Goal: Information Seeking & Learning: Learn about a topic

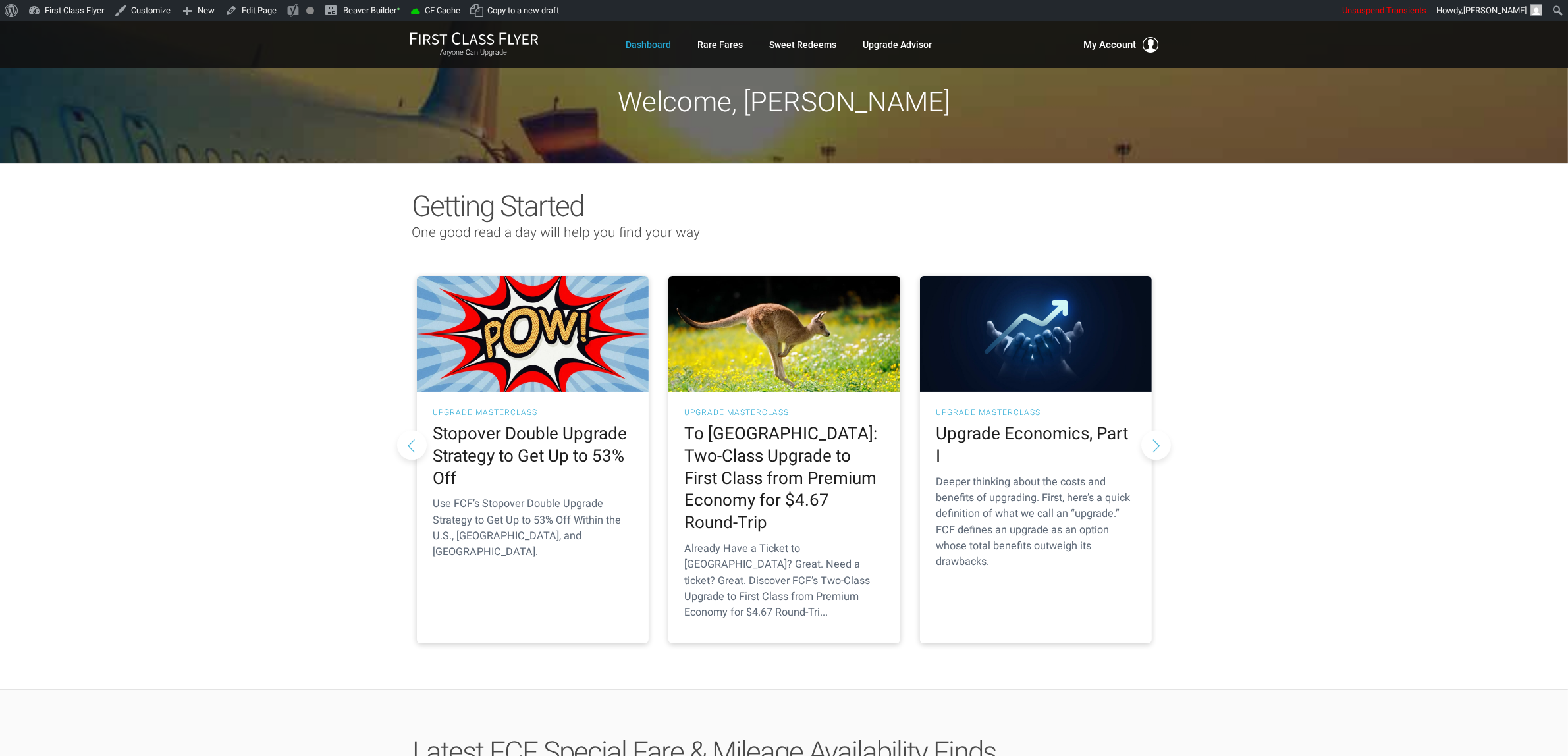
click at [1153, 430] on button "Next slide" at bounding box center [1156, 444] width 29 height 29
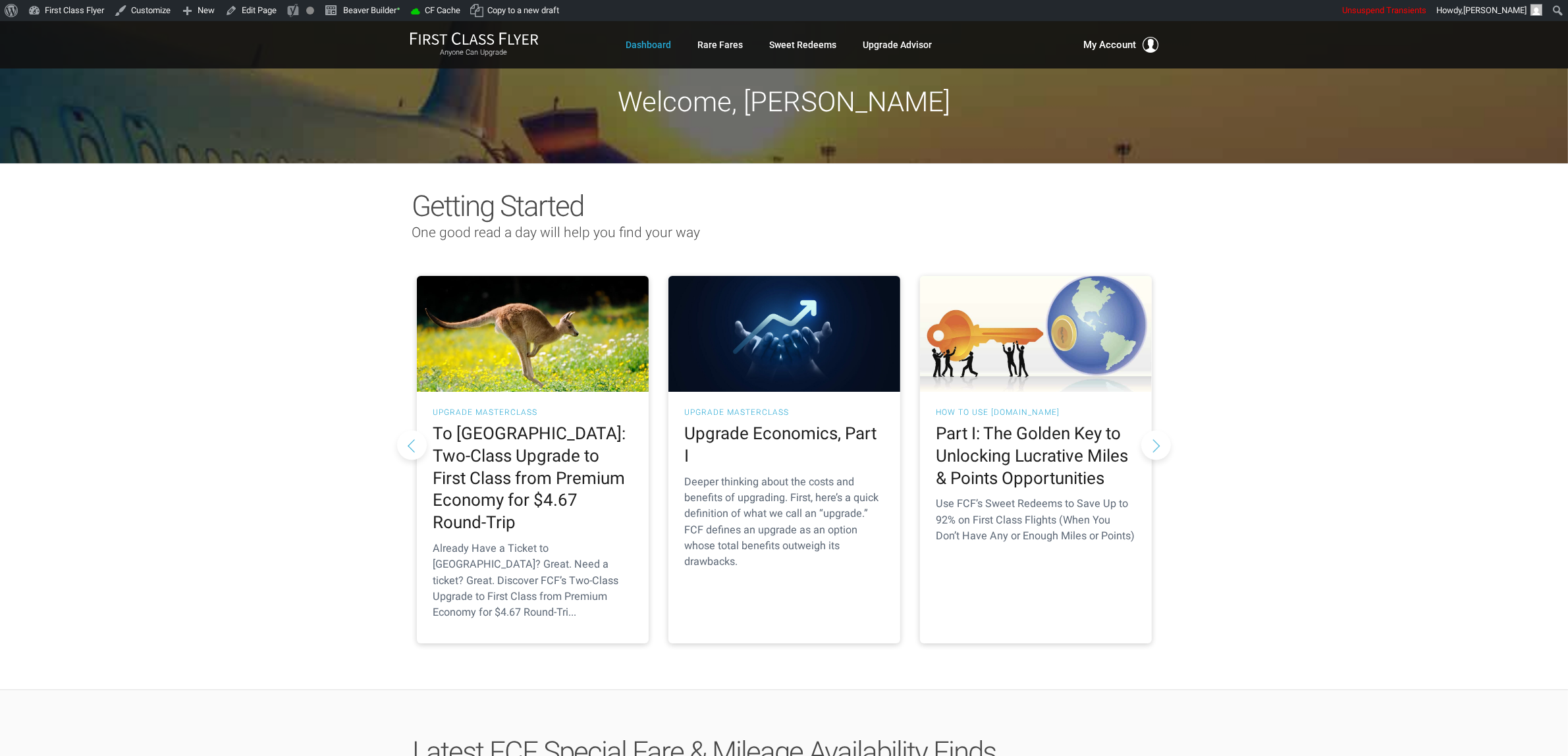
click at [1153, 430] on button "Next slide" at bounding box center [1156, 444] width 29 height 29
click at [1157, 430] on button "Next slide" at bounding box center [1156, 444] width 29 height 29
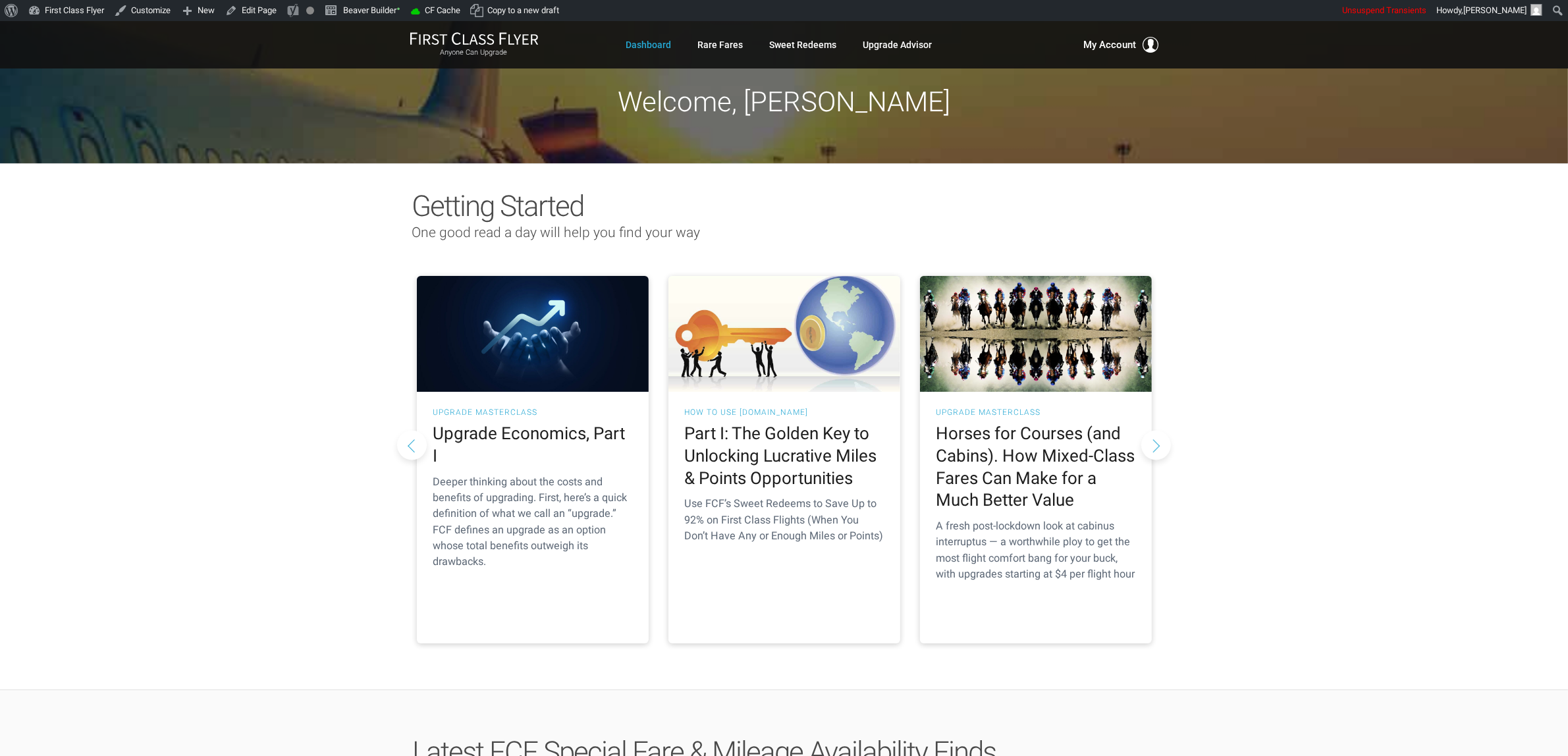
click at [1157, 430] on button "Next slide" at bounding box center [1156, 444] width 29 height 29
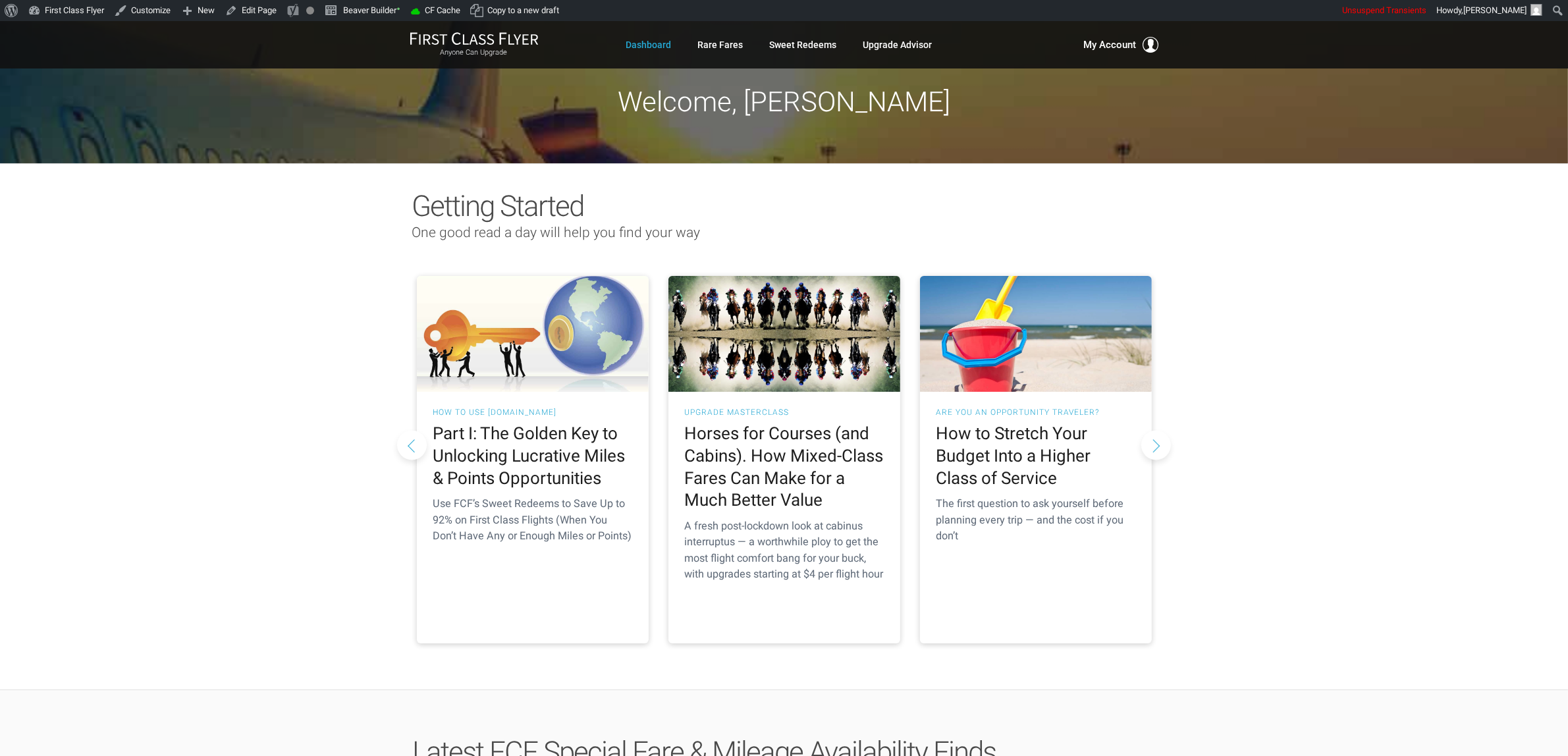
click at [1157, 430] on button "Next slide" at bounding box center [1156, 444] width 29 height 29
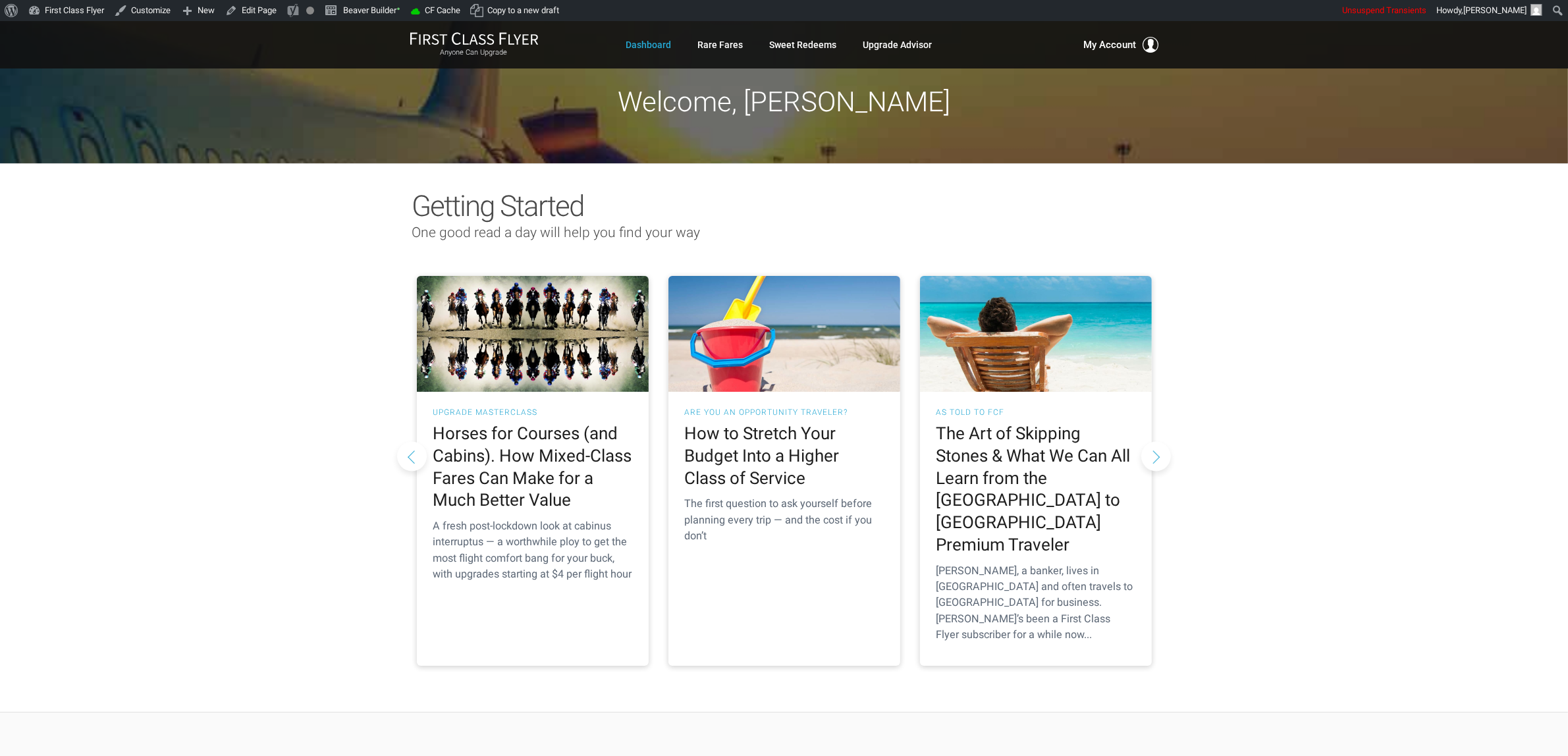
click at [1157, 441] on button "Next slide" at bounding box center [1156, 456] width 29 height 29
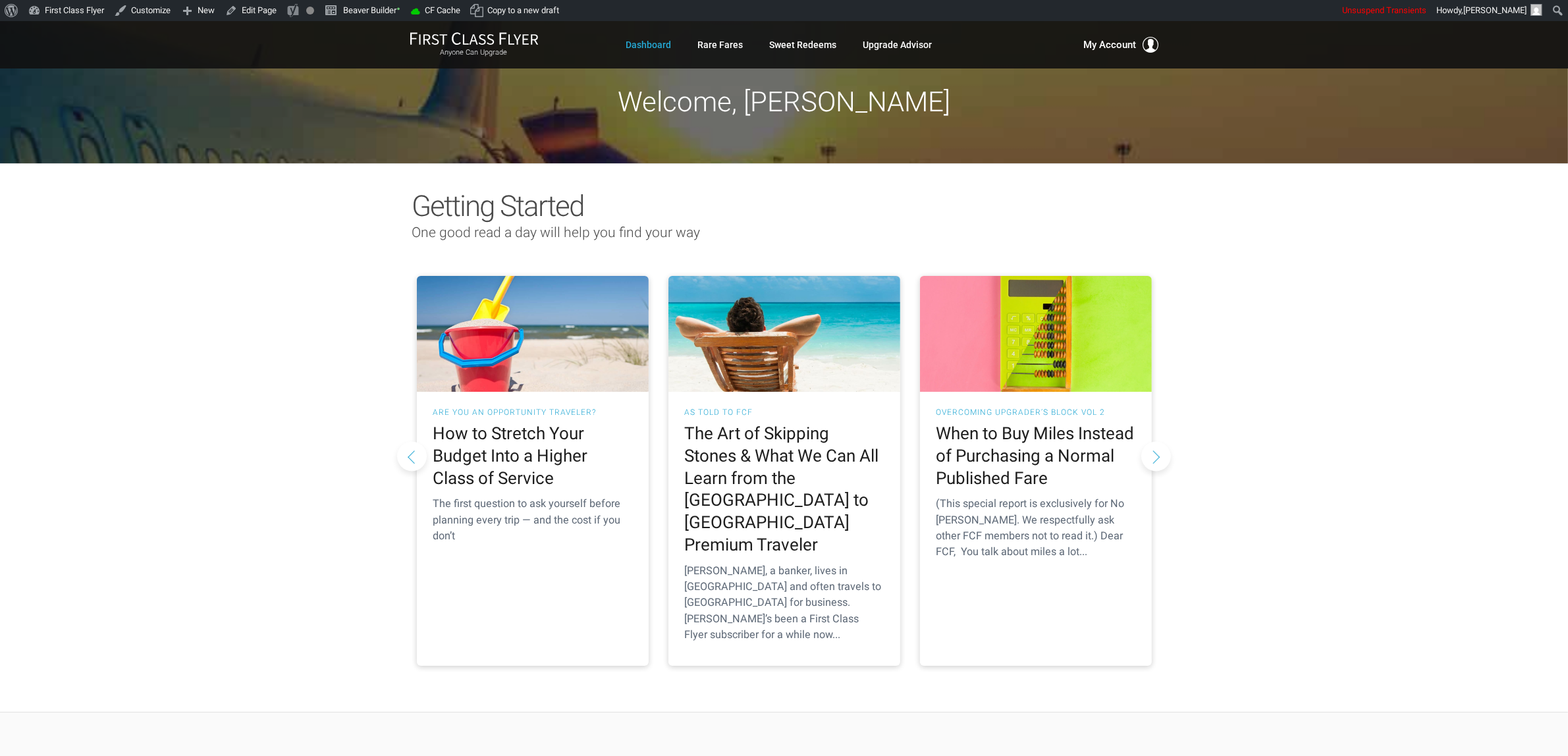
click at [1157, 441] on button "Next slide" at bounding box center [1156, 456] width 29 height 29
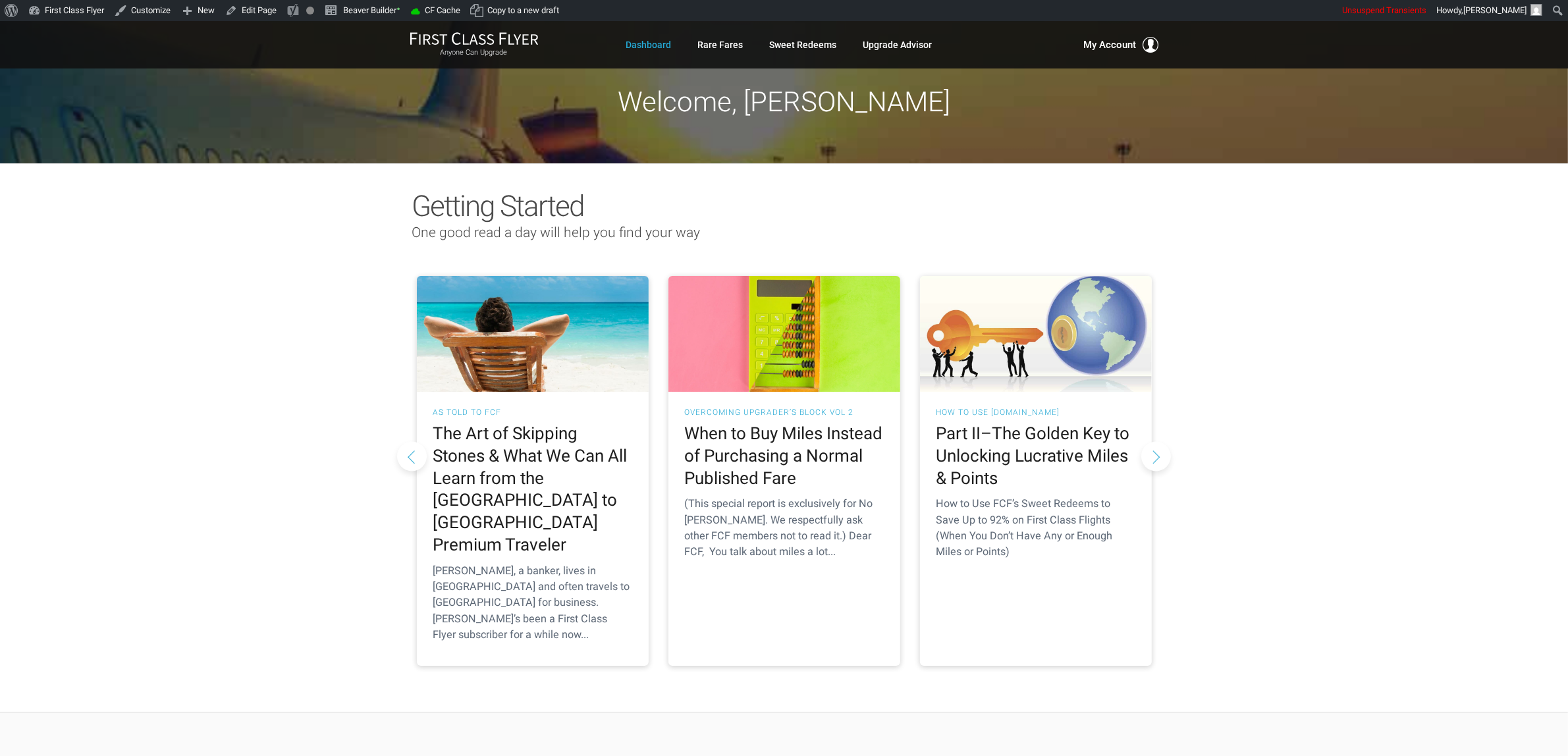
click at [1157, 441] on button "Next slide" at bounding box center [1156, 456] width 29 height 29
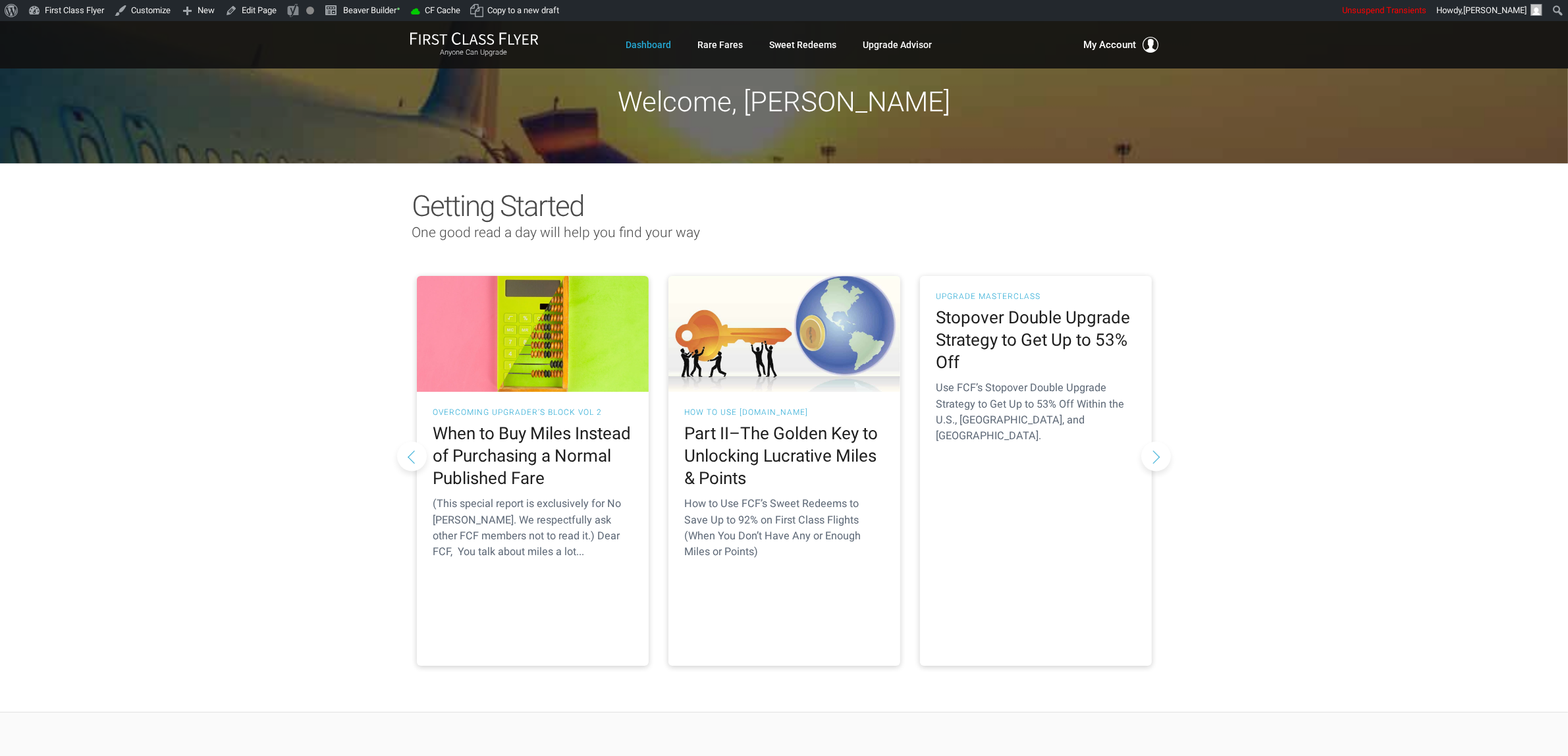
click at [1157, 441] on button "Next slide" at bounding box center [1156, 456] width 29 height 29
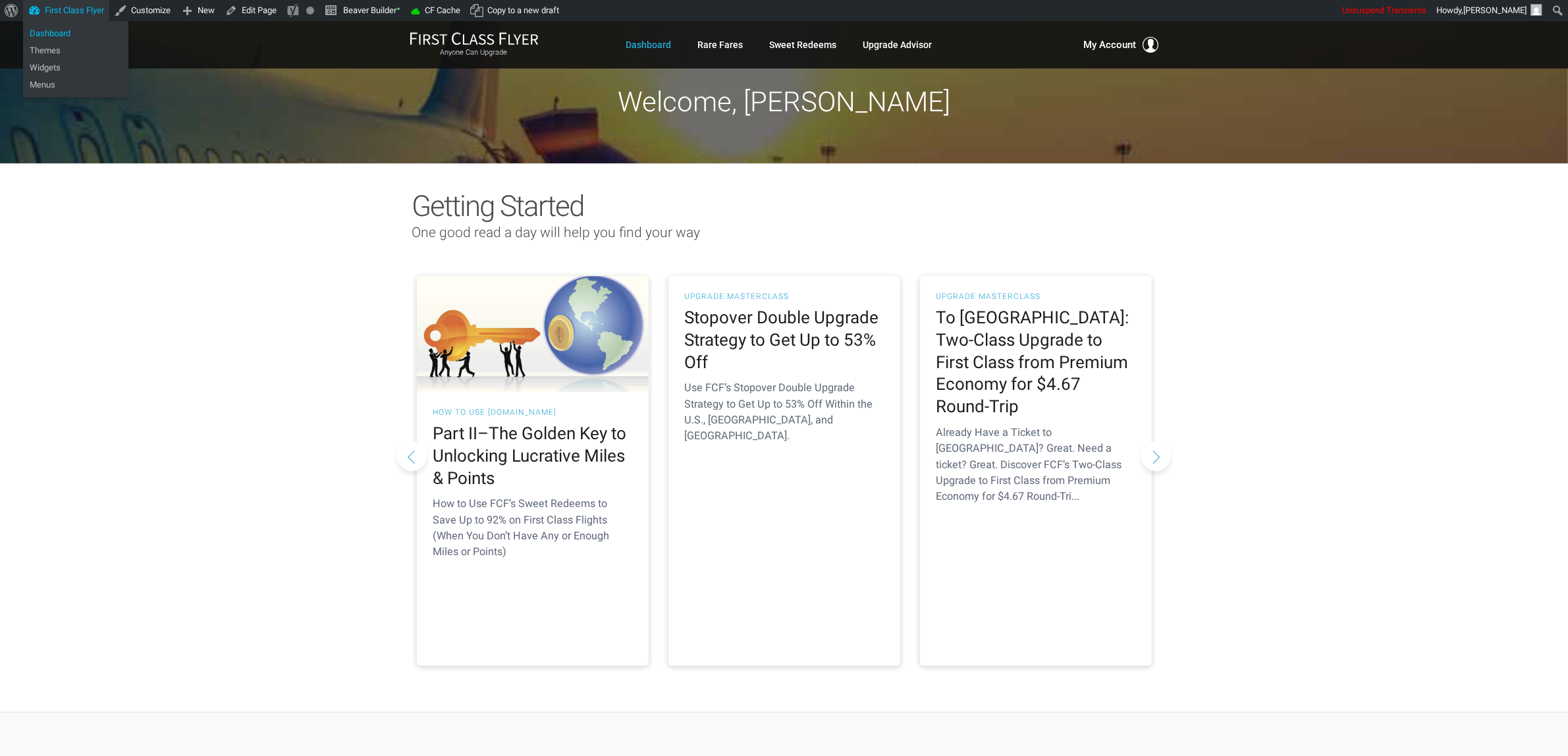
click at [54, 34] on link "Dashboard" at bounding box center [76, 34] width 105 height 17
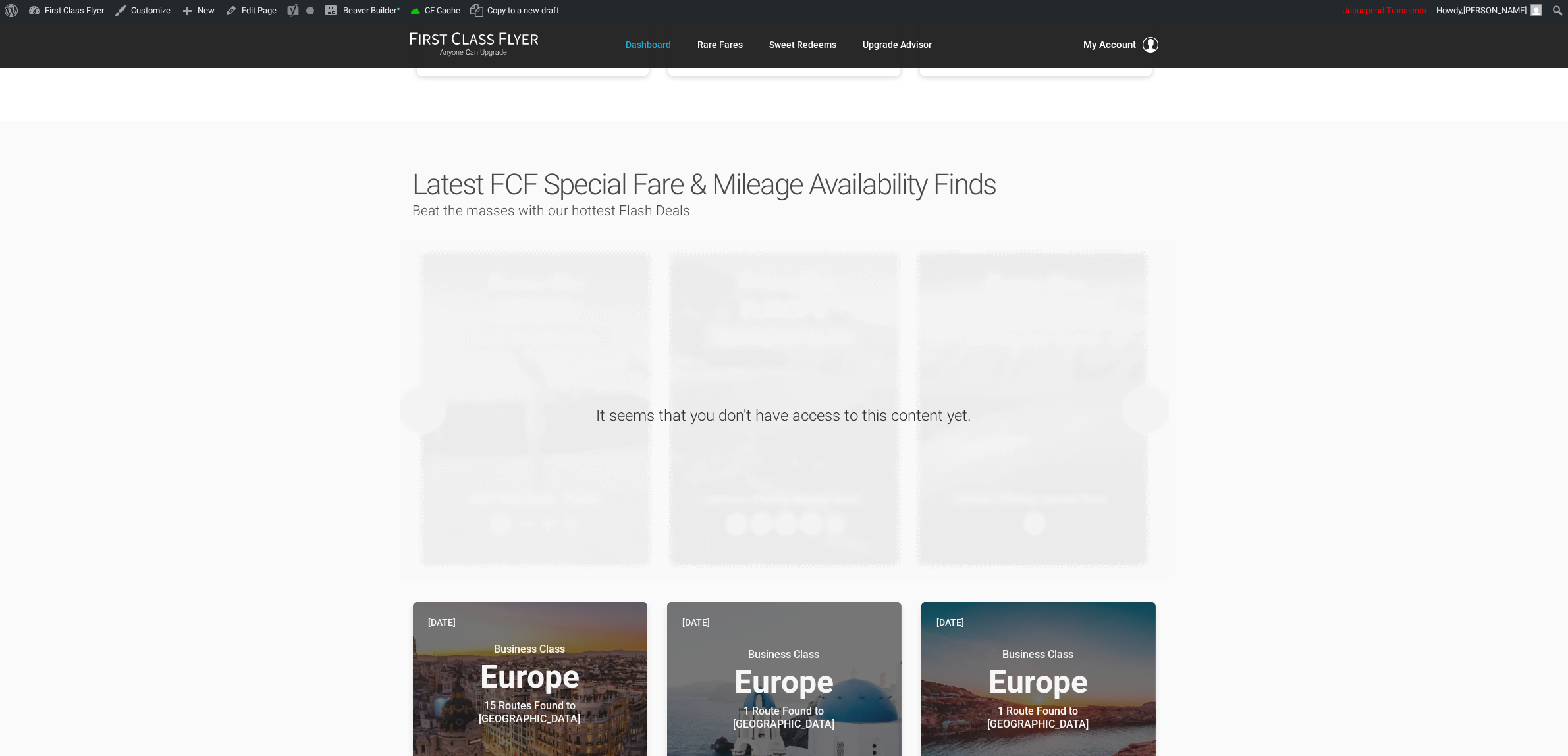
scroll to position [905, 0]
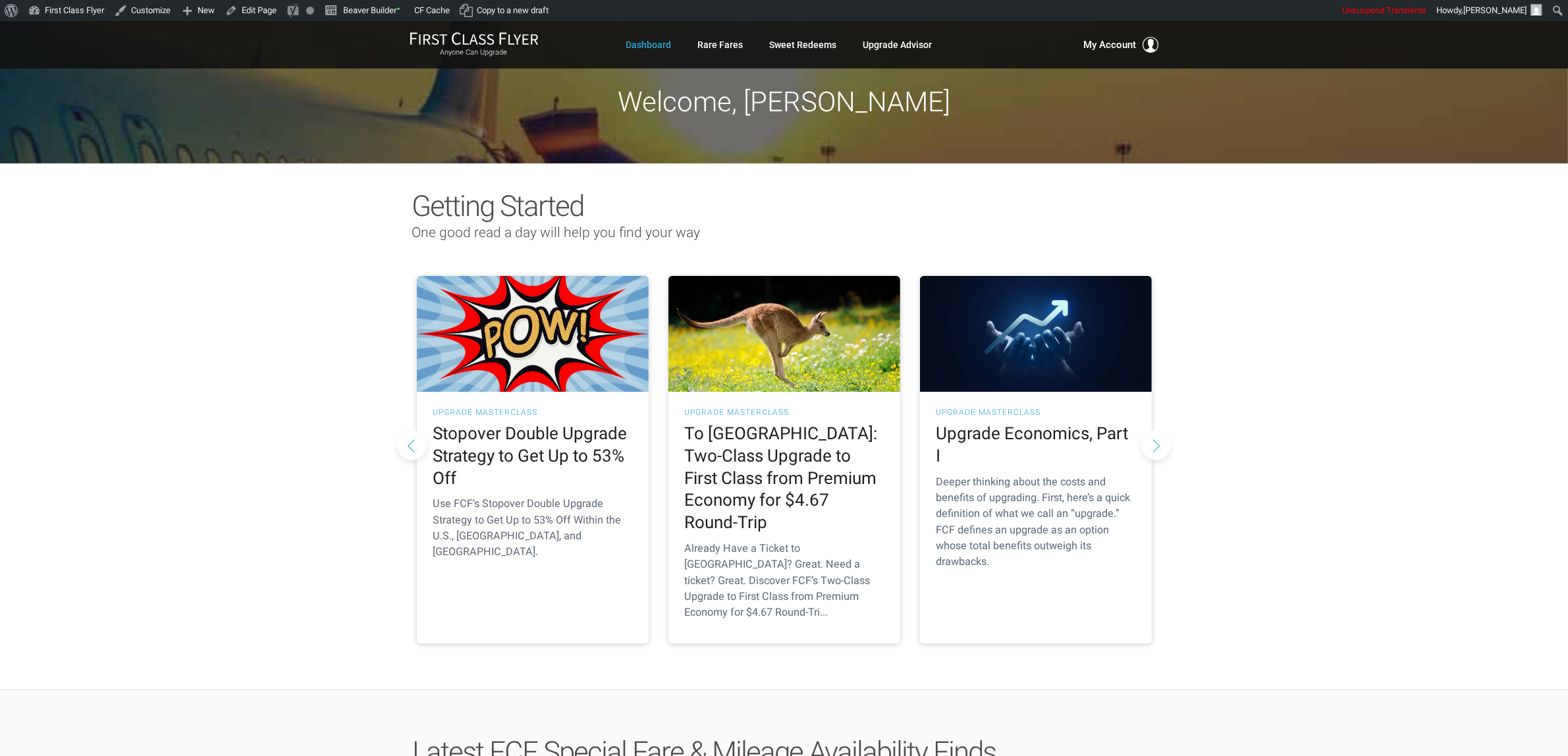
click at [900, 38] on link "Upgrade Advisor" at bounding box center [897, 44] width 69 height 23
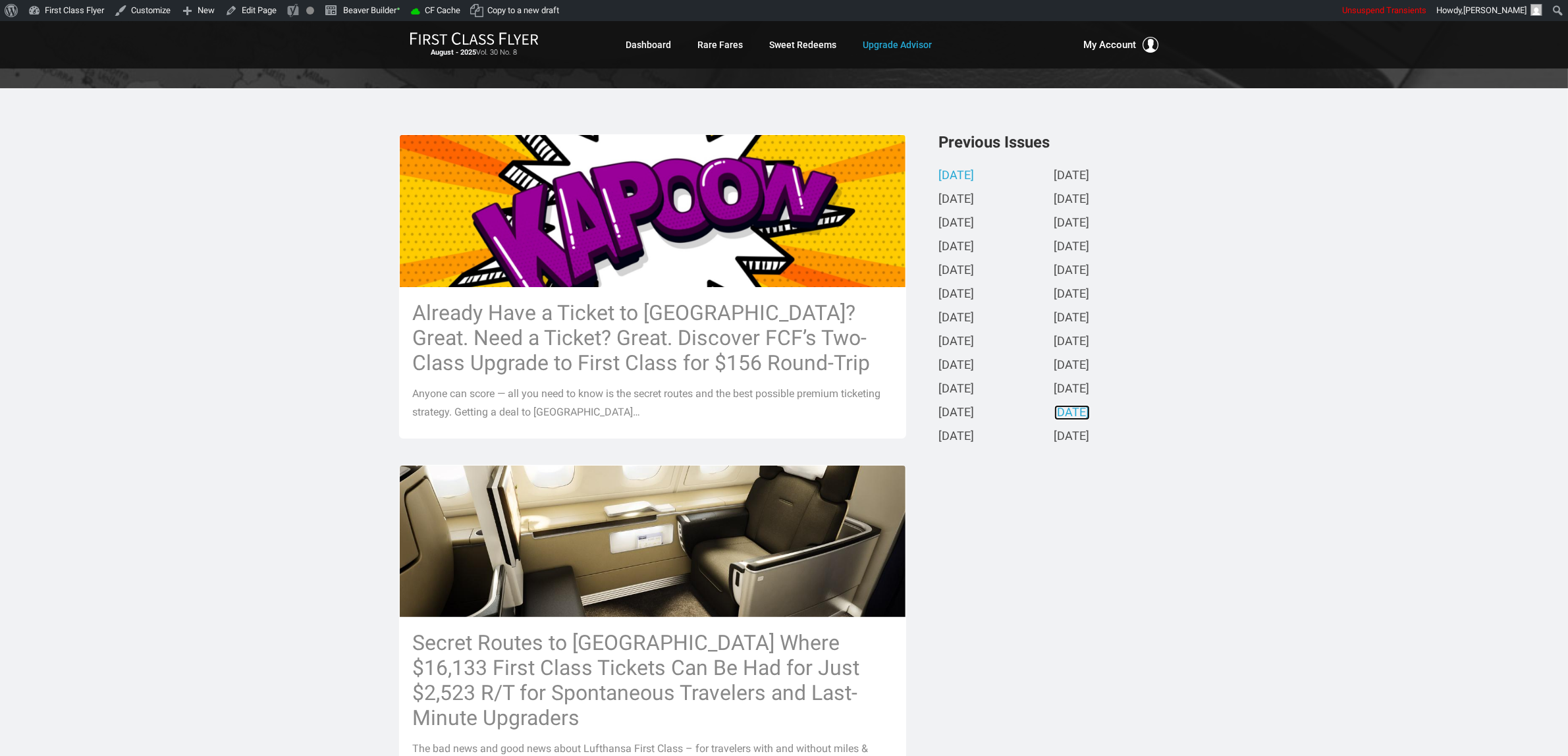
click at [1071, 415] on link "[DATE]" at bounding box center [1072, 413] width 35 height 14
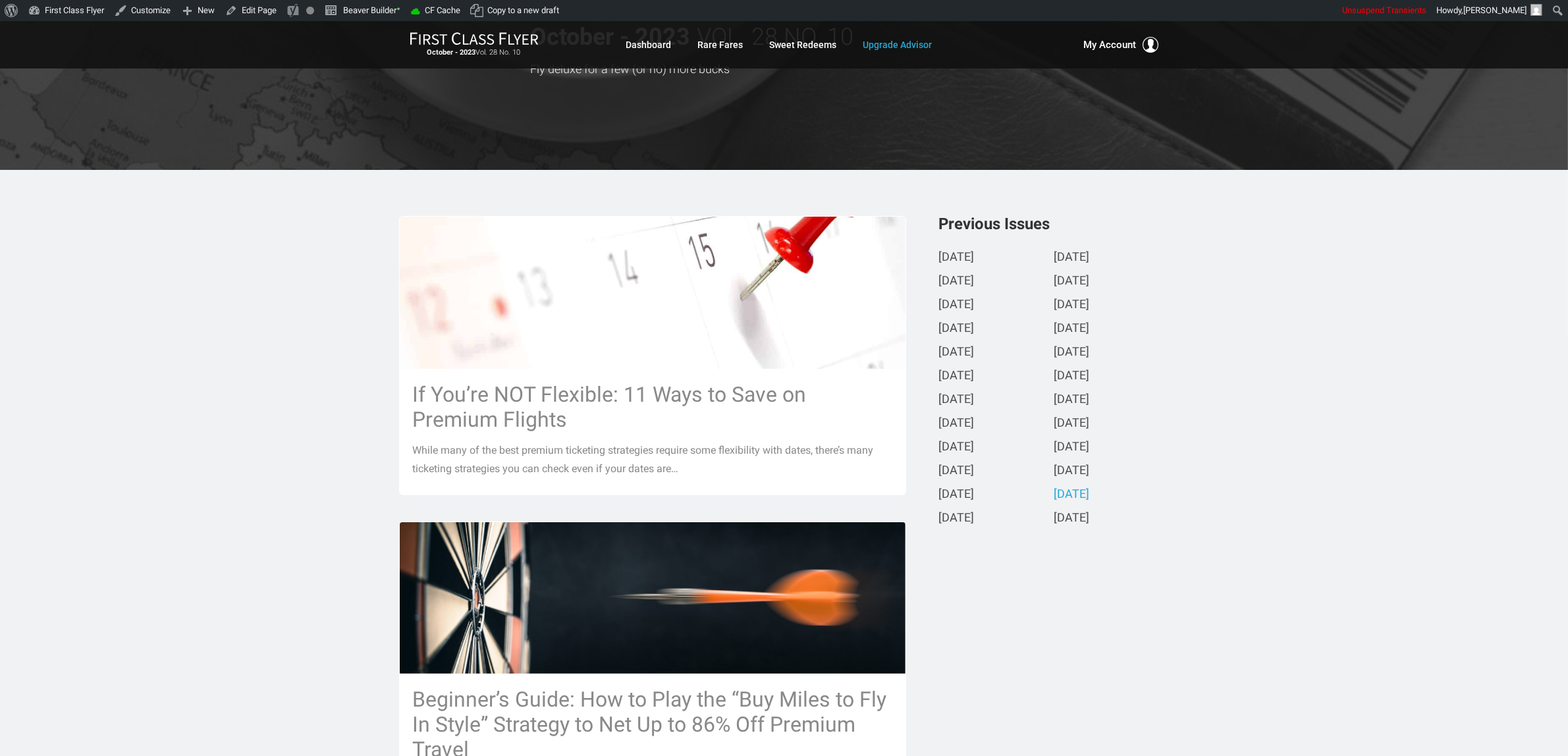
scroll to position [165, 0]
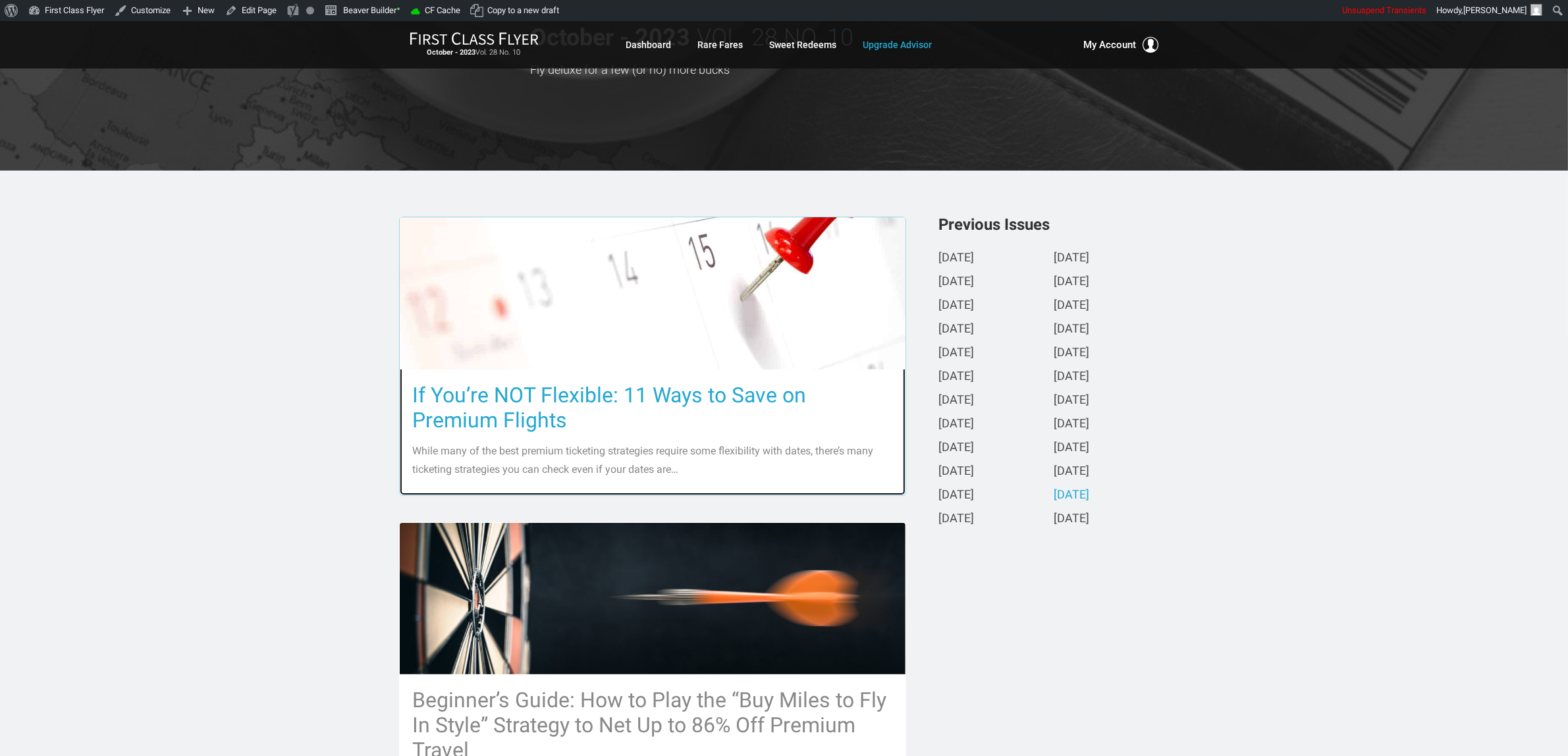
click at [482, 420] on h3 "If You’re NOT Flexible: 11 Ways to Save on Premium Flights" at bounding box center [652, 407] width 479 height 50
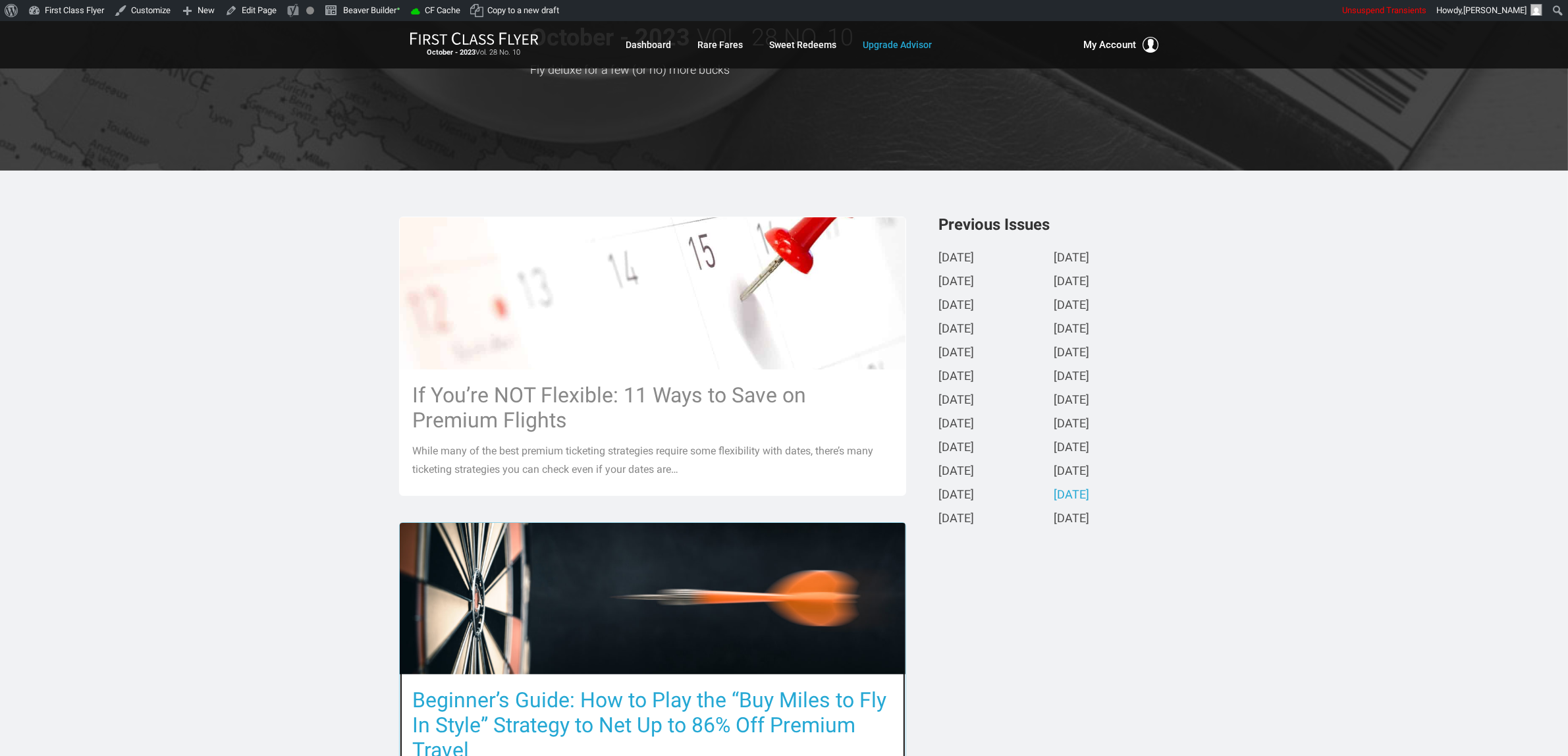
click at [548, 710] on h3 "Beginner’s Guide: How to Play the “Buy Miles to Fly In Style” Strategy to Net U…" at bounding box center [652, 725] width 479 height 75
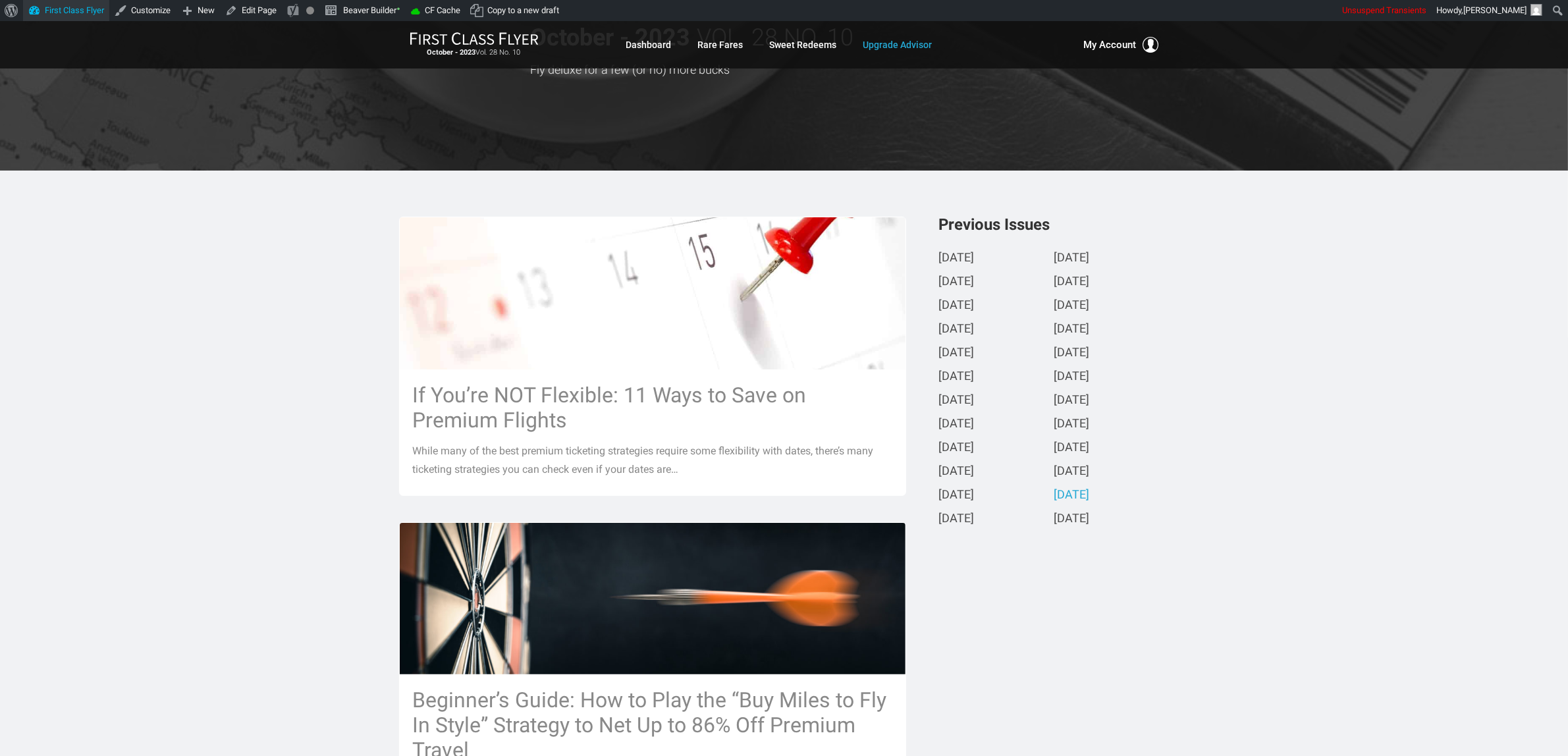
click at [62, 7] on link "First Class Flyer" at bounding box center [66, 10] width 86 height 21
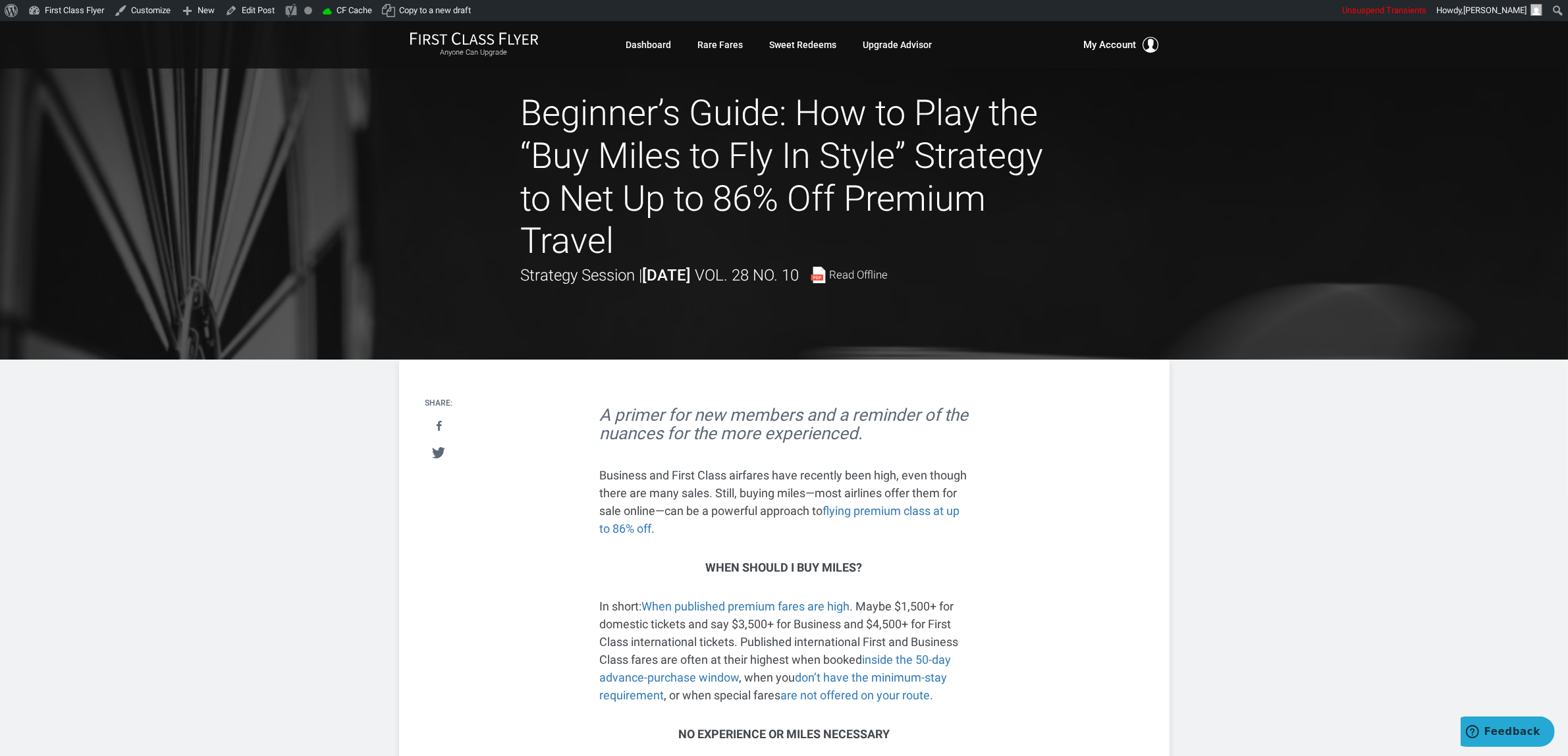
click at [888, 279] on span "Read Offline" at bounding box center [859, 274] width 59 height 11
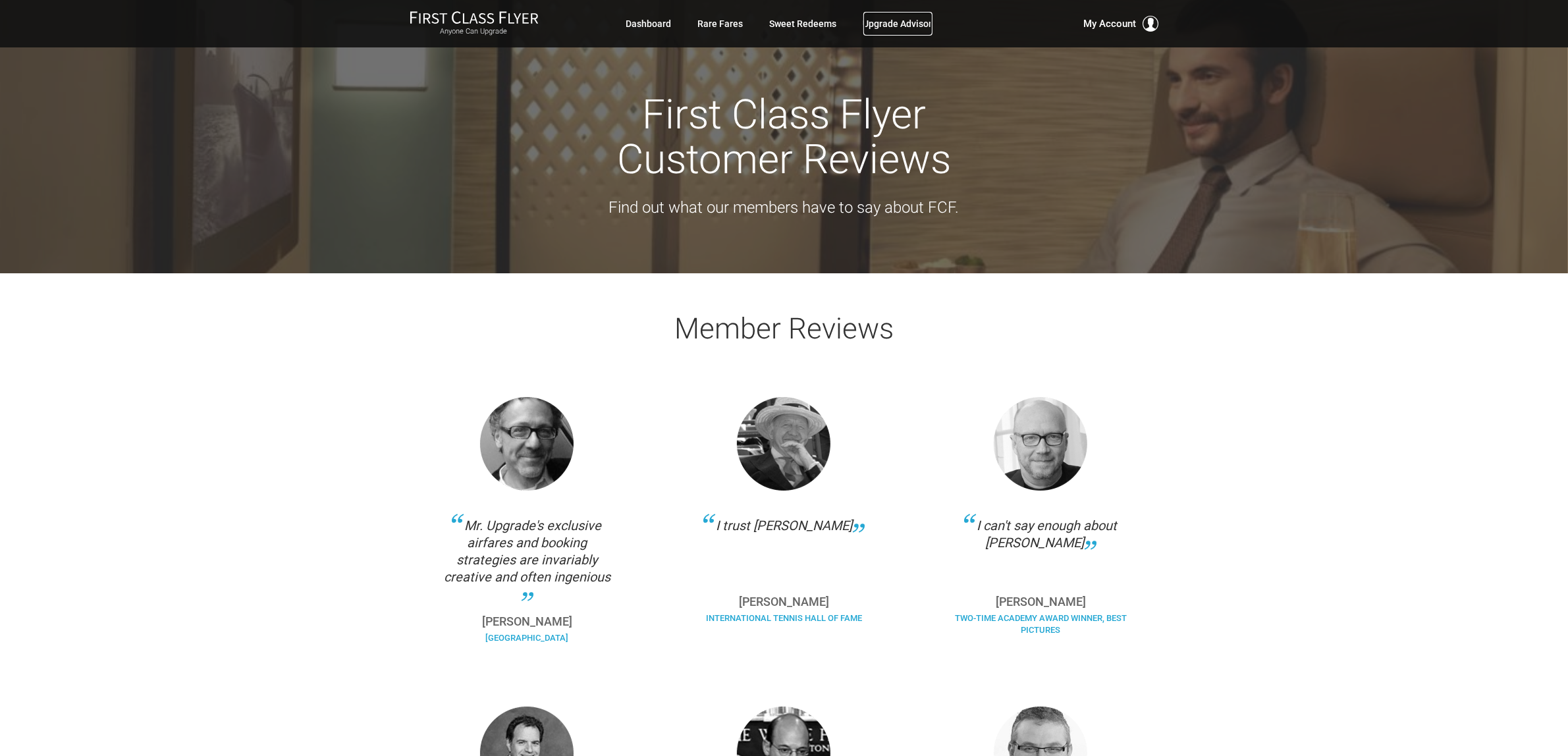
click at [907, 23] on link "Upgrade Advisor" at bounding box center [897, 23] width 69 height 23
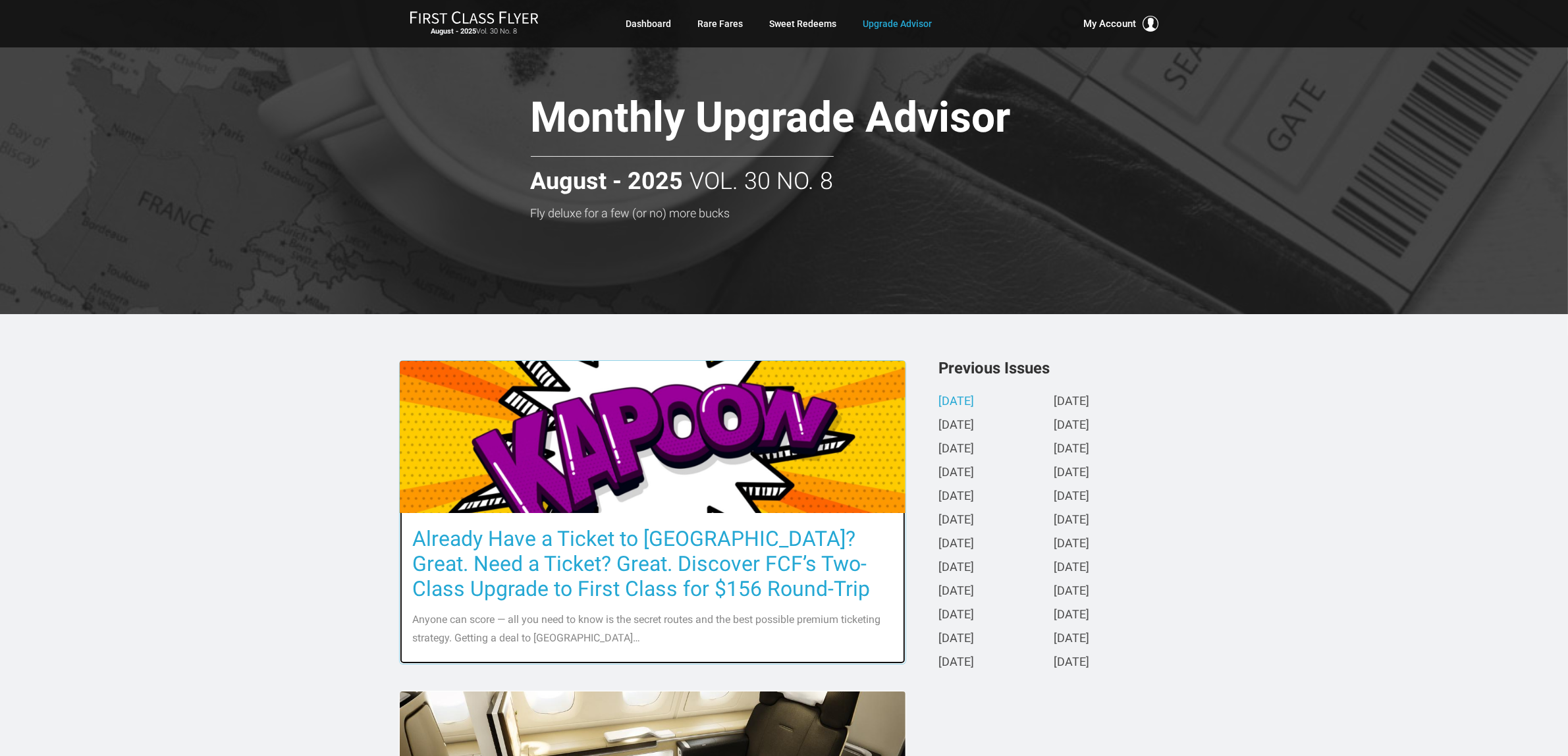
click at [689, 560] on h3 "Already Have a Ticket to [GEOGRAPHIC_DATA]? Great. Need a Ticket? Great. Discov…" at bounding box center [652, 564] width 479 height 75
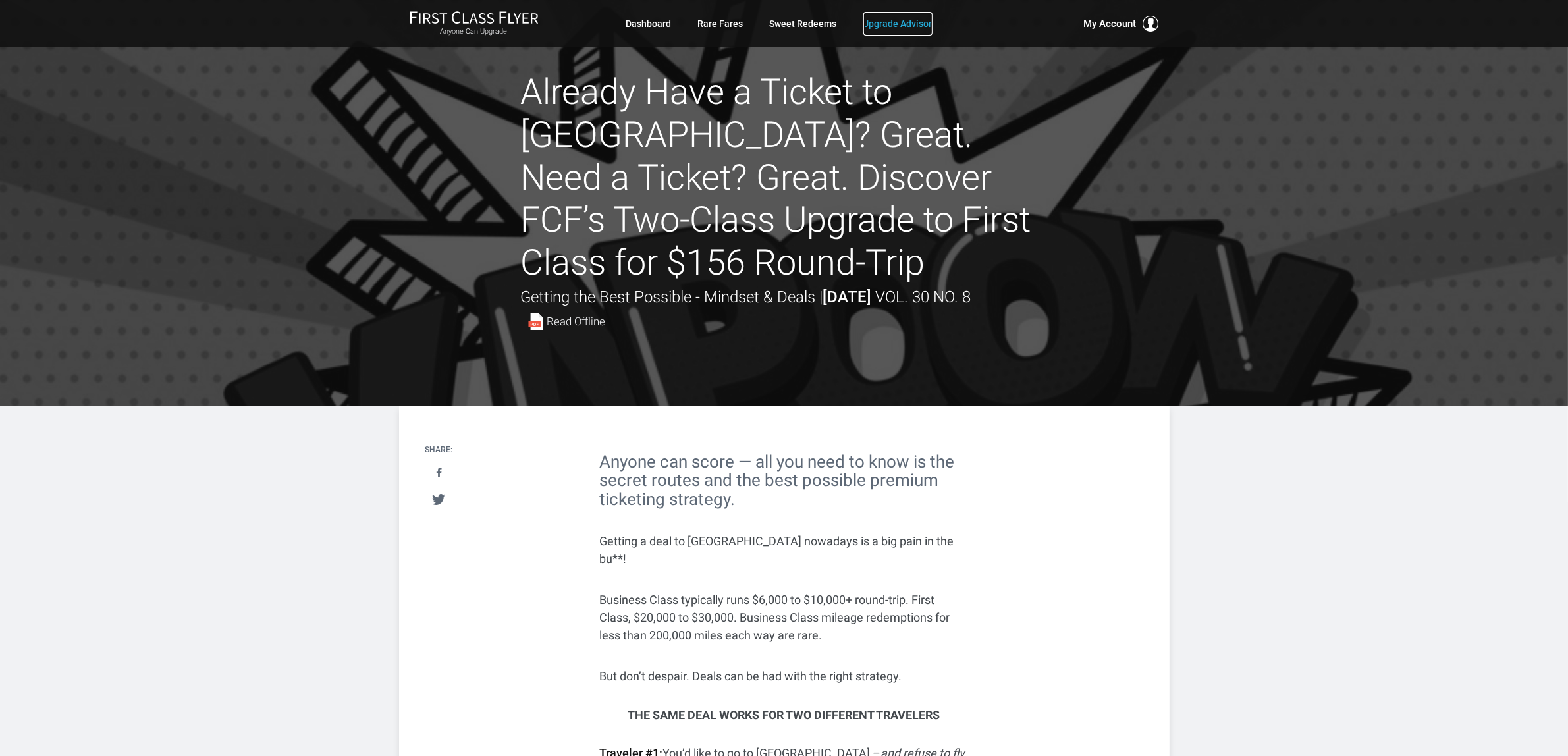
click at [896, 23] on link "Upgrade Advisor" at bounding box center [897, 23] width 69 height 23
click at [653, 24] on link "Dashboard" at bounding box center [649, 23] width 46 height 23
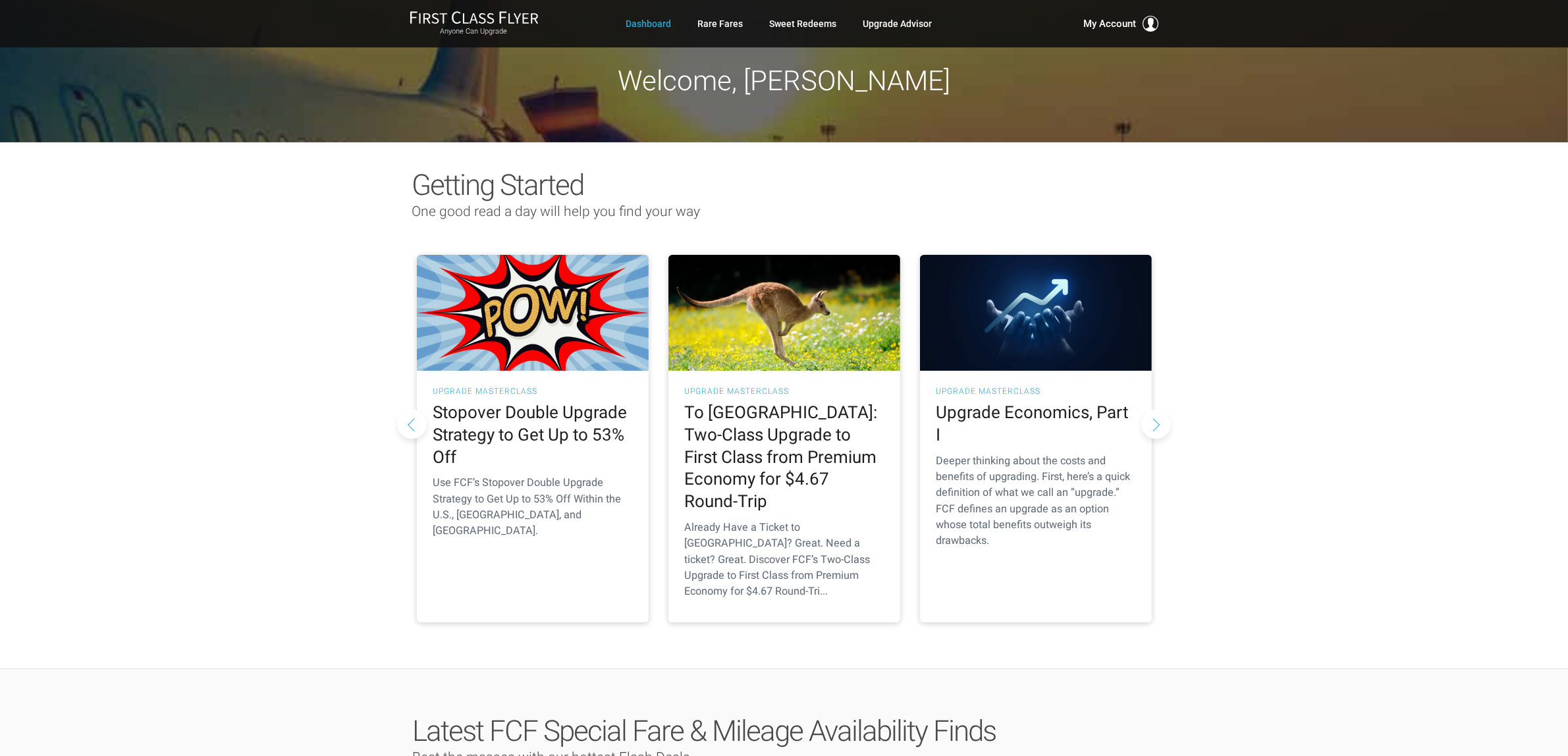
click at [1157, 409] on button "Next slide" at bounding box center [1156, 424] width 29 height 29
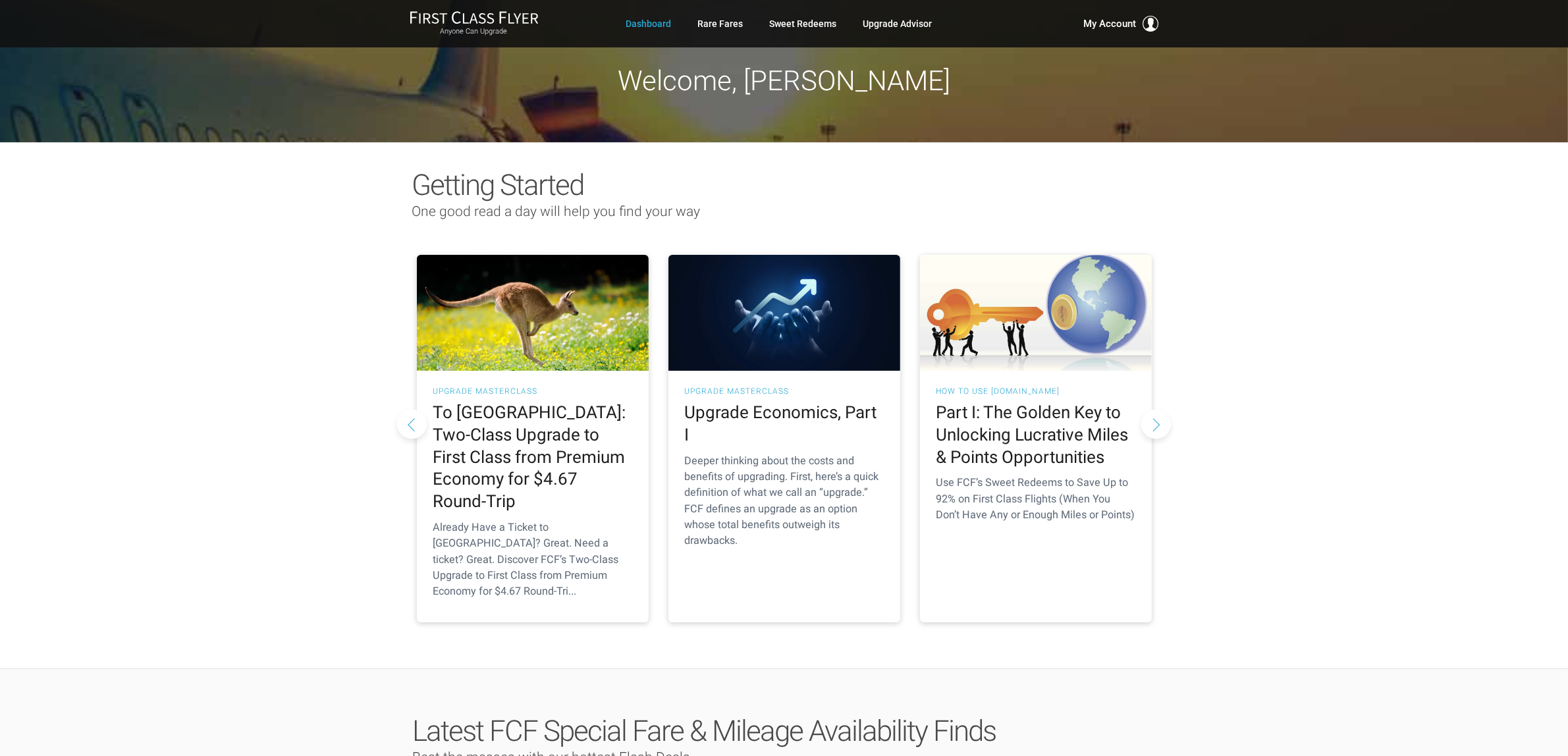
click at [1159, 409] on button "Next slide" at bounding box center [1156, 424] width 29 height 29
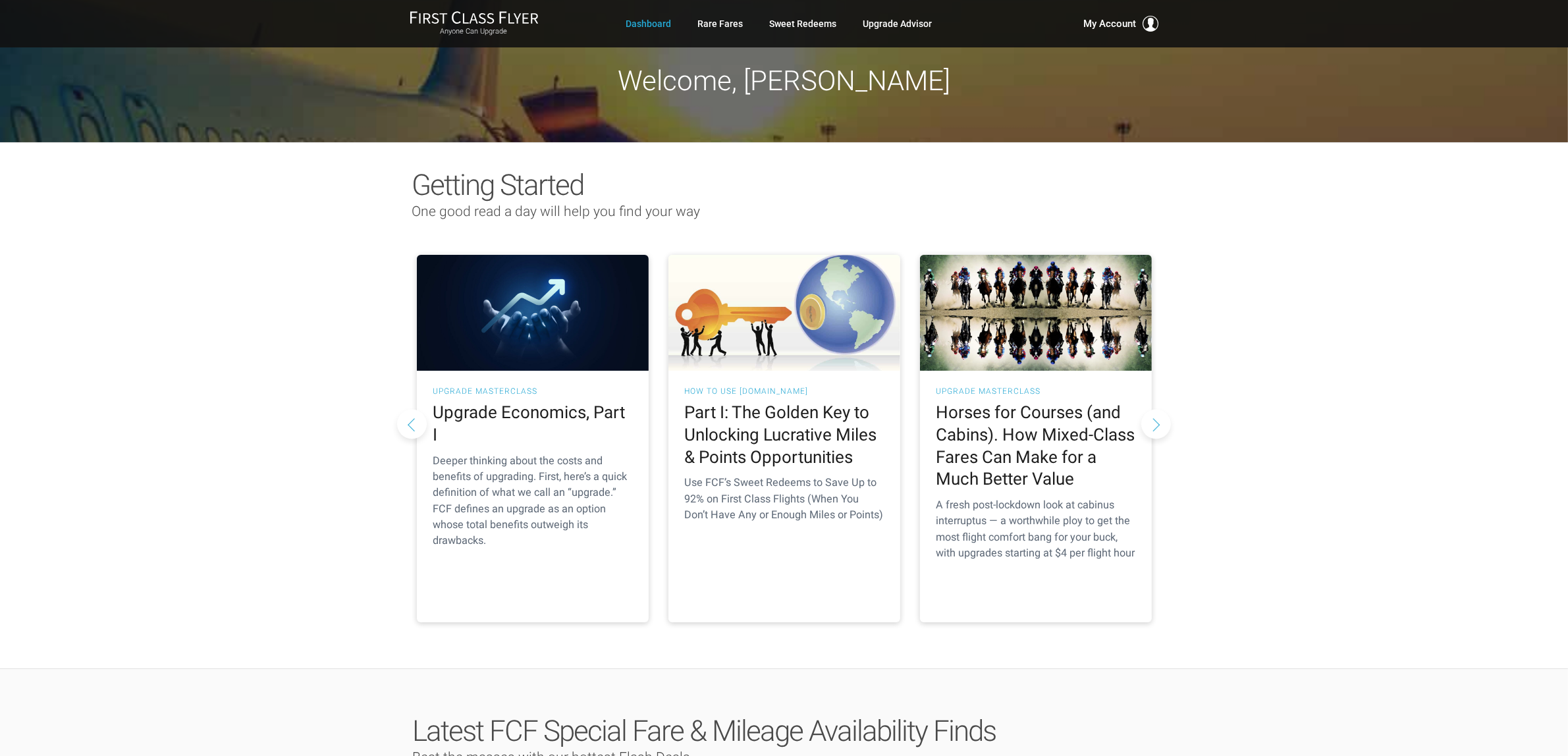
click at [1159, 409] on button "Next slide" at bounding box center [1156, 424] width 29 height 29
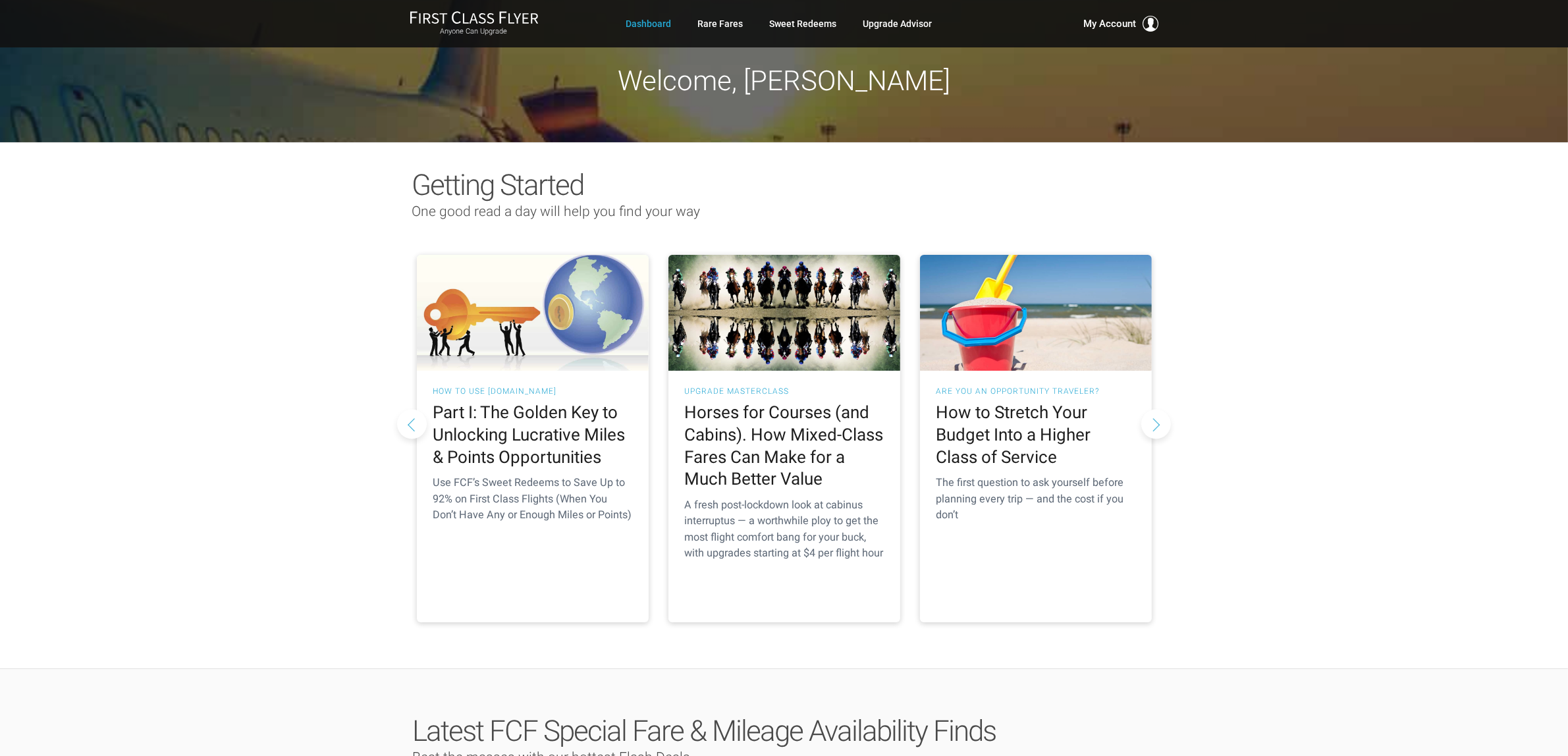
click at [1159, 409] on button "Next slide" at bounding box center [1156, 424] width 29 height 29
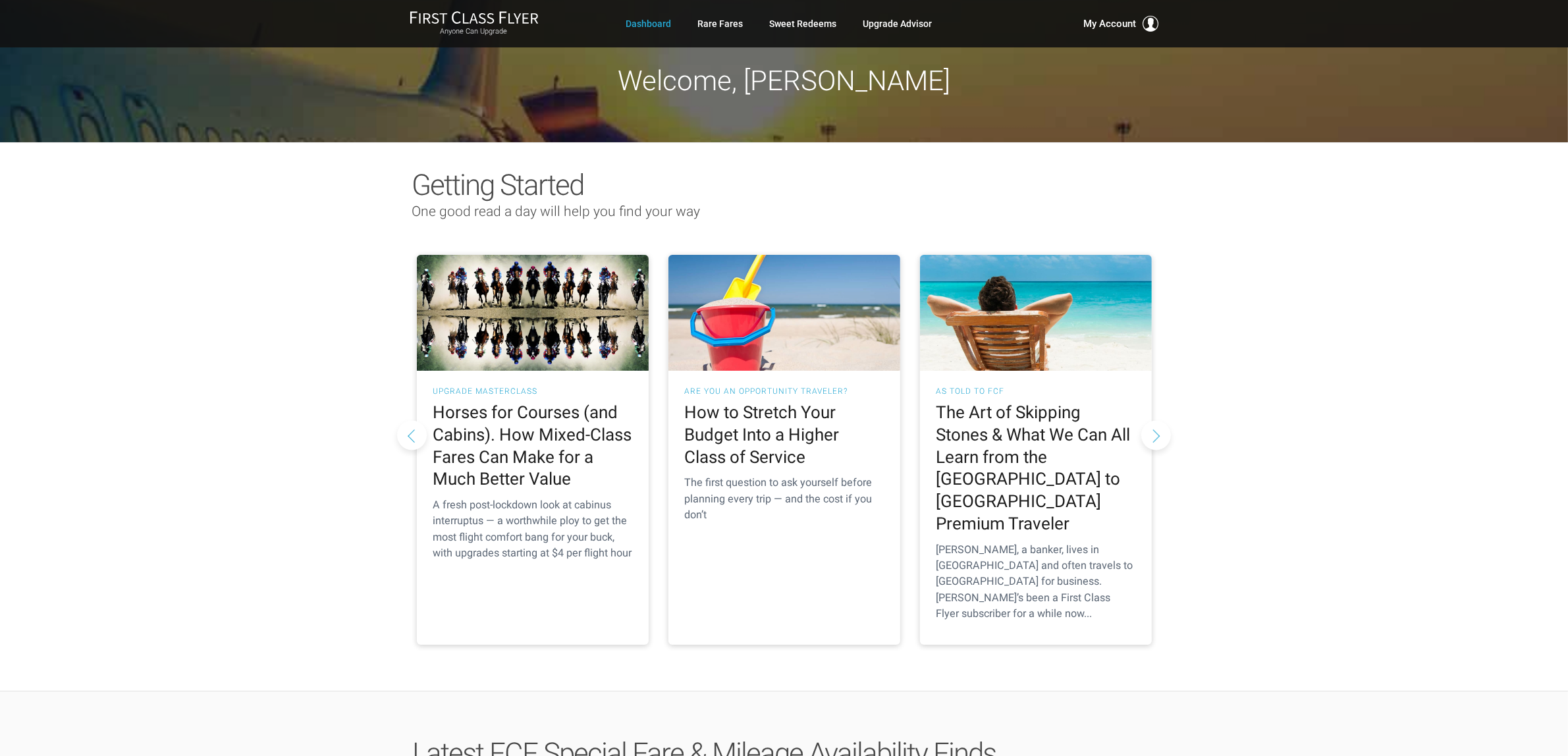
click at [1149, 420] on button "Next slide" at bounding box center [1156, 435] width 29 height 29
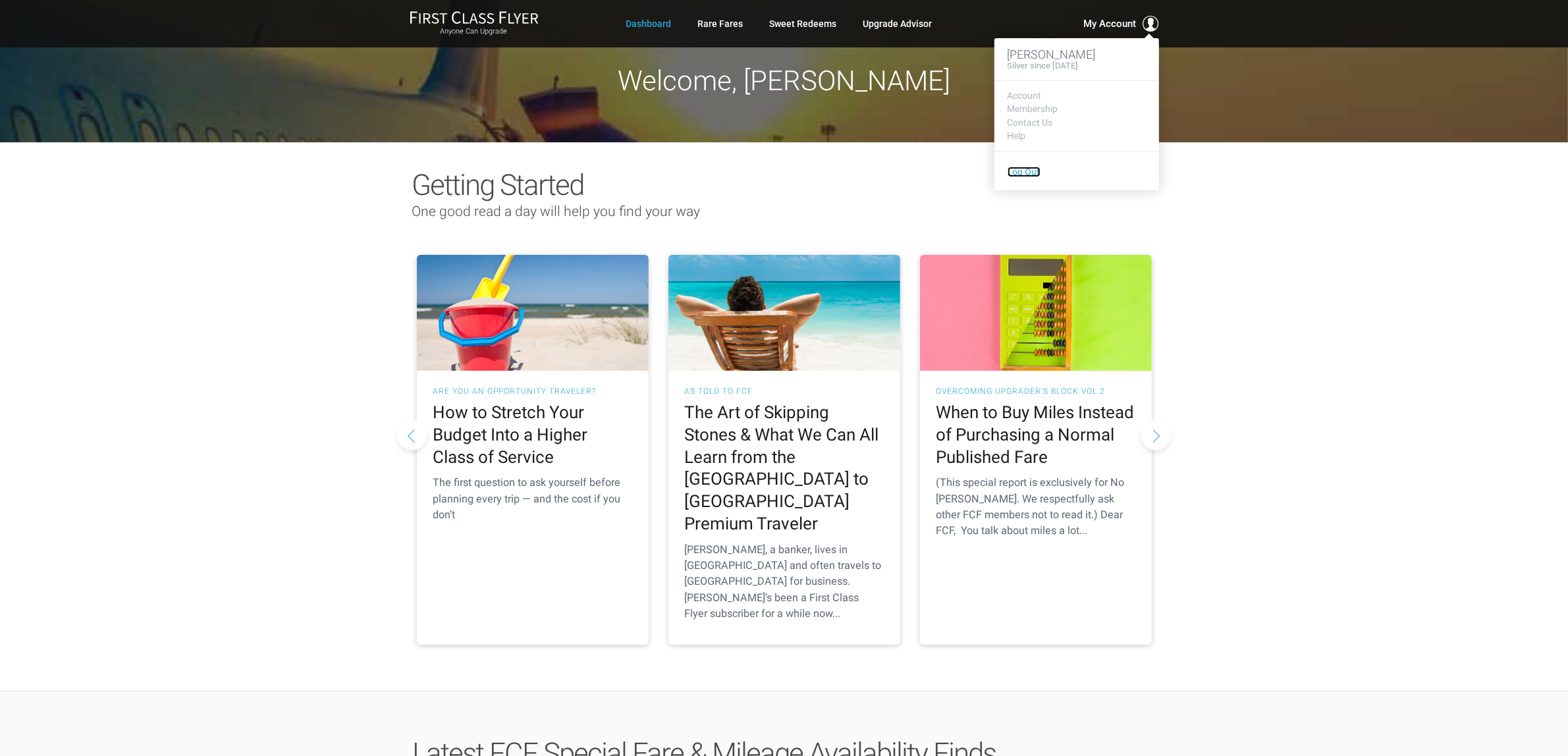
click at [1035, 174] on link "Log Out" at bounding box center [1023, 172] width 33 height 10
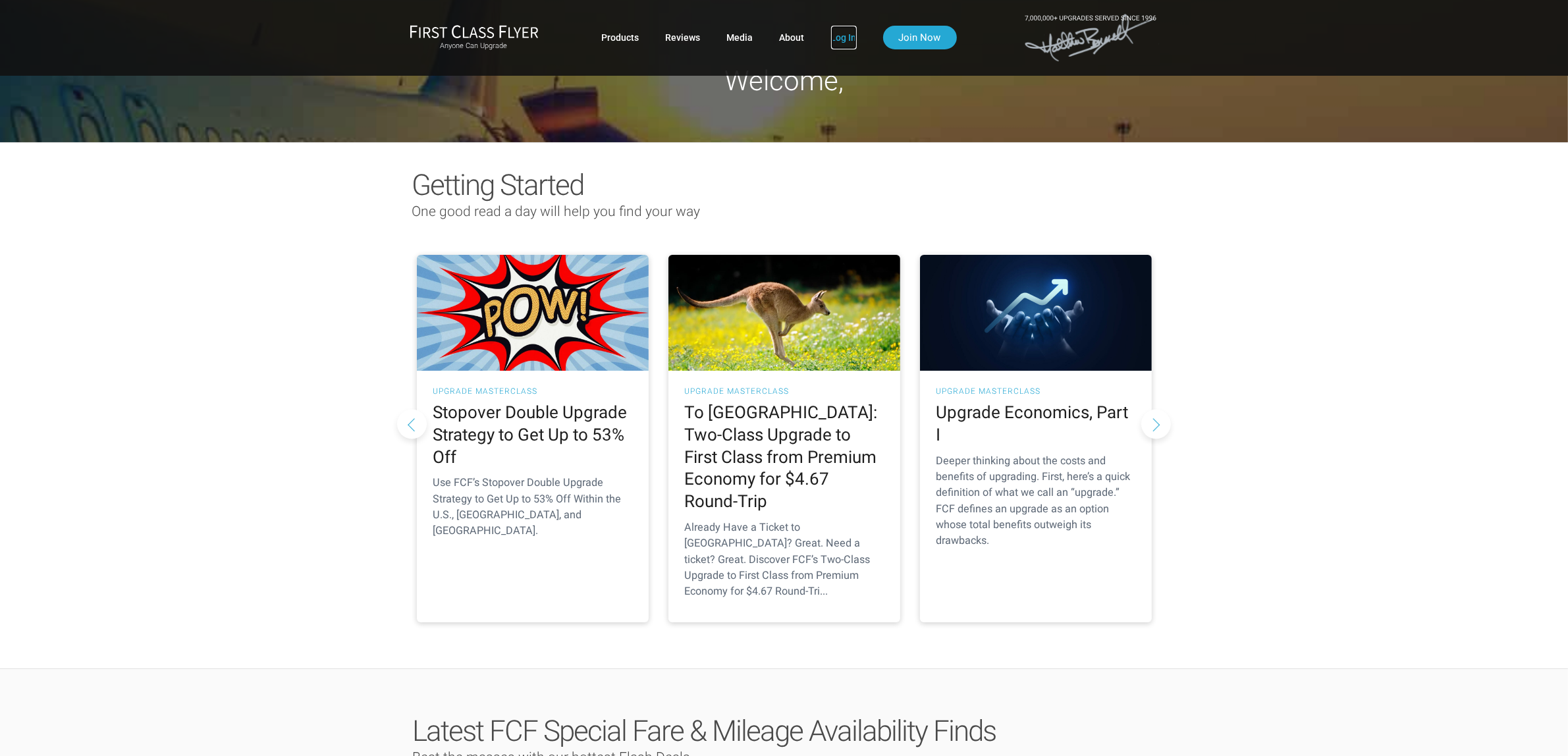
click at [854, 43] on link "Log In" at bounding box center [844, 37] width 26 height 23
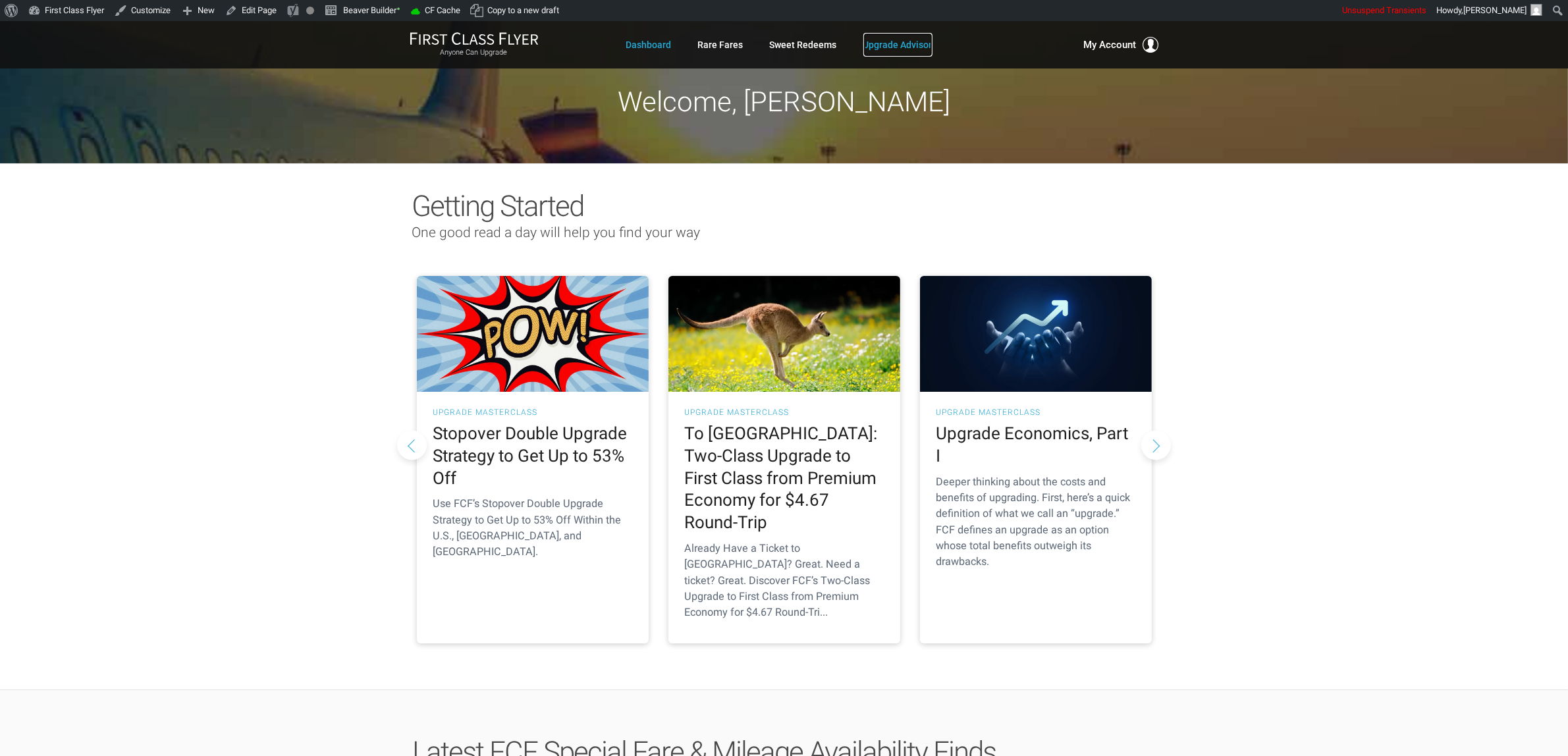
click at [899, 54] on link "Upgrade Advisor" at bounding box center [897, 44] width 69 height 23
